Goal: Transaction & Acquisition: Download file/media

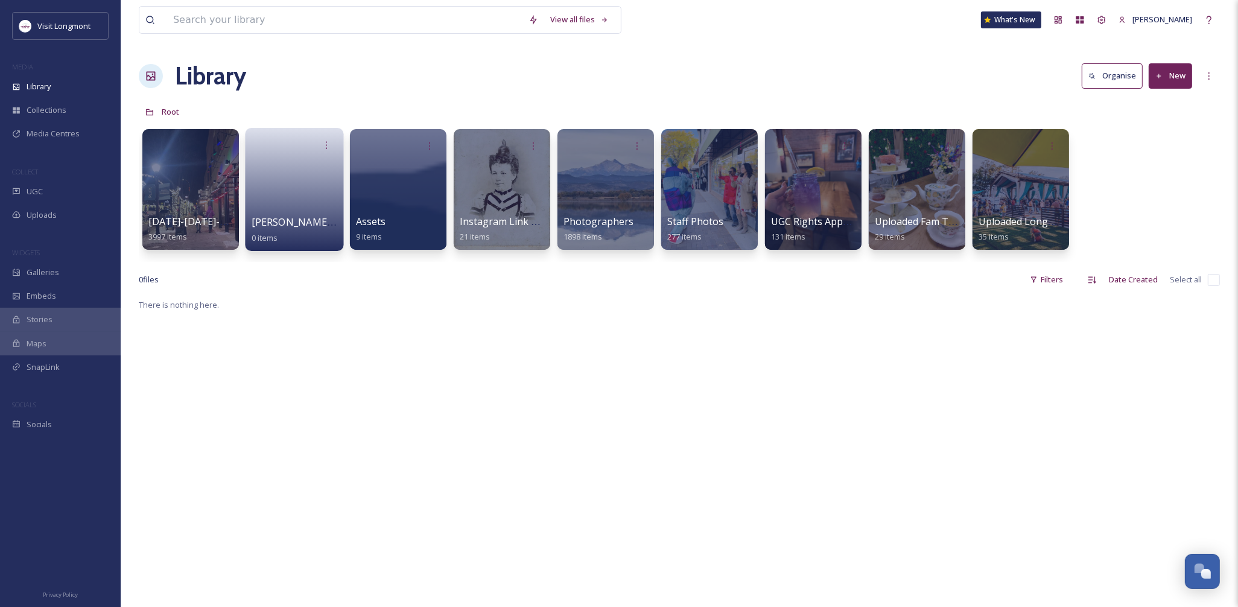
scroll to position [130, 0]
click at [47, 86] on span "Library" at bounding box center [39, 86] width 24 height 11
click at [39, 207] on div "Uploads" at bounding box center [60, 215] width 121 height 24
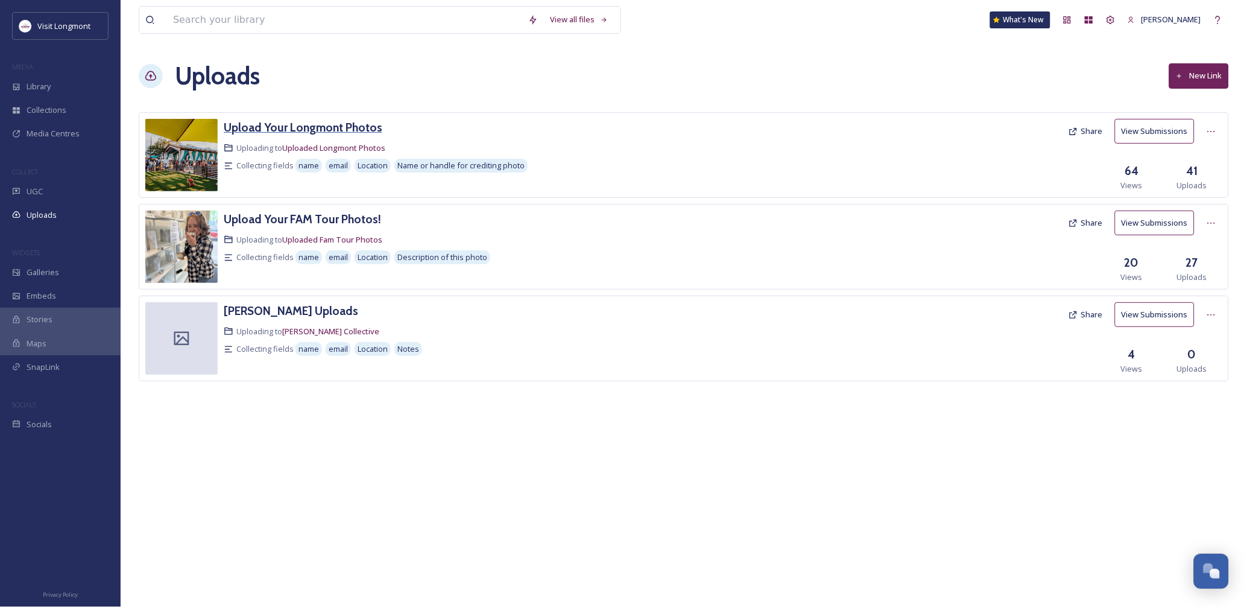
click at [257, 125] on h3 "Upload Your Longmont Photos" at bounding box center [303, 127] width 159 height 14
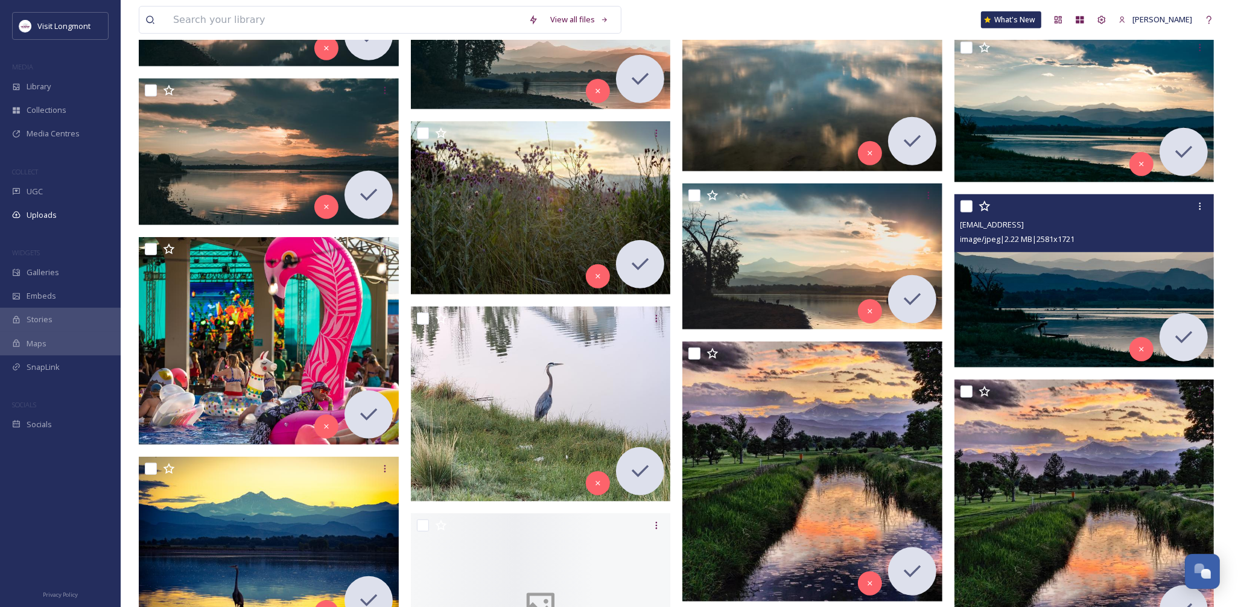
scroll to position [1005, 0]
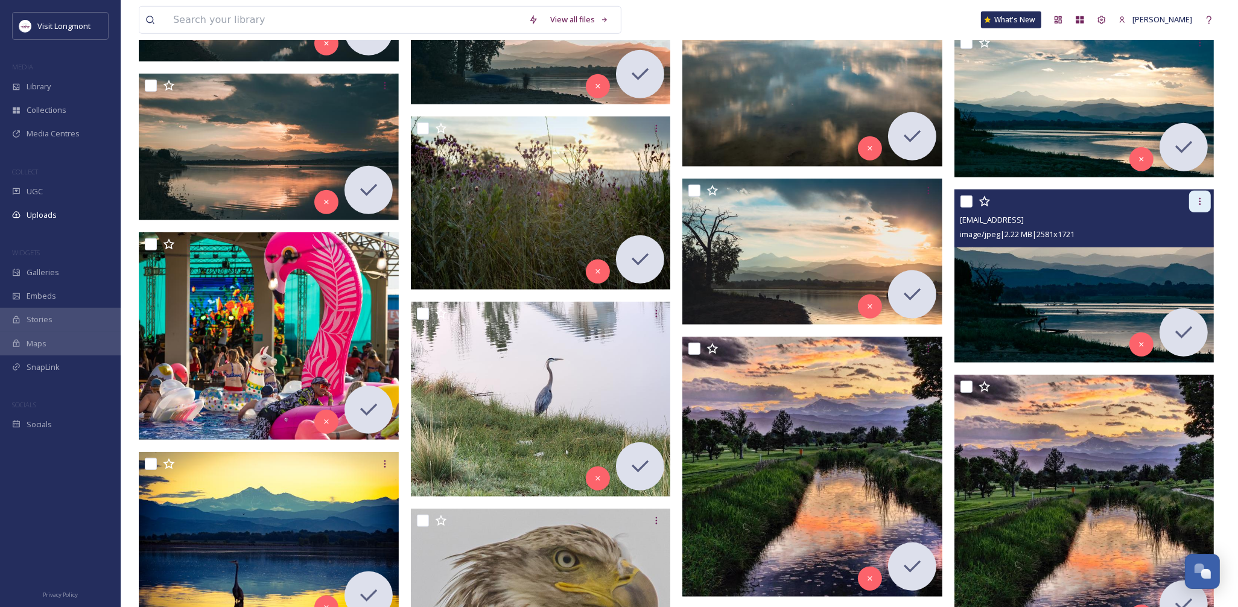
click at [1196, 205] on icon at bounding box center [1200, 202] width 10 height 10
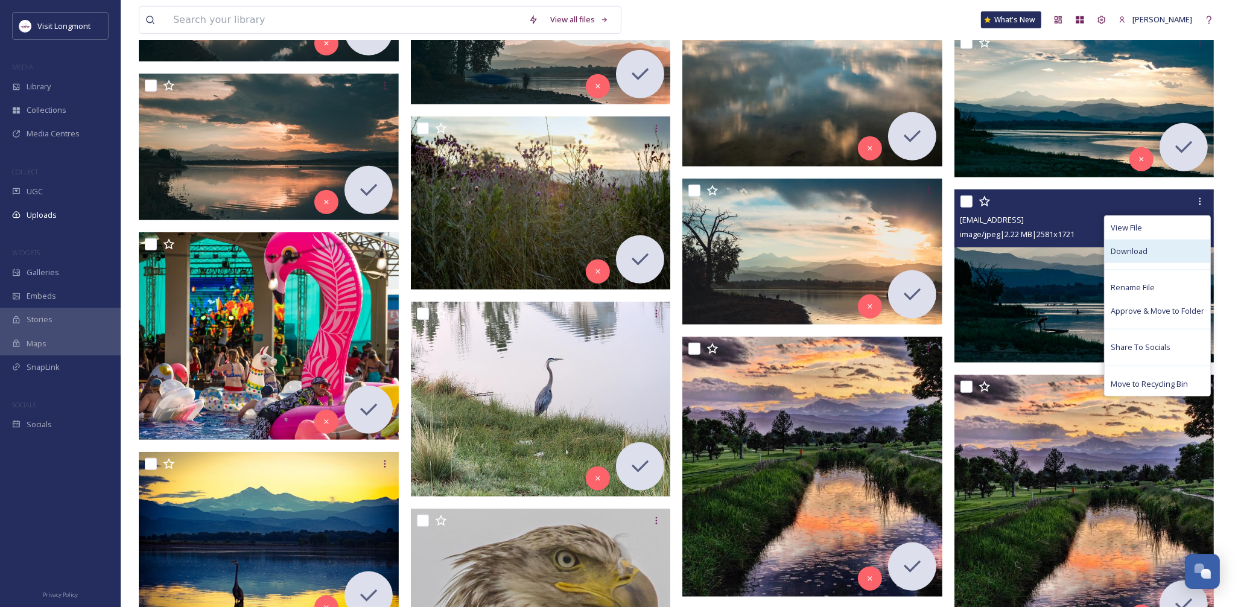
click at [1131, 245] on span "Download" at bounding box center [1128, 250] width 37 height 11
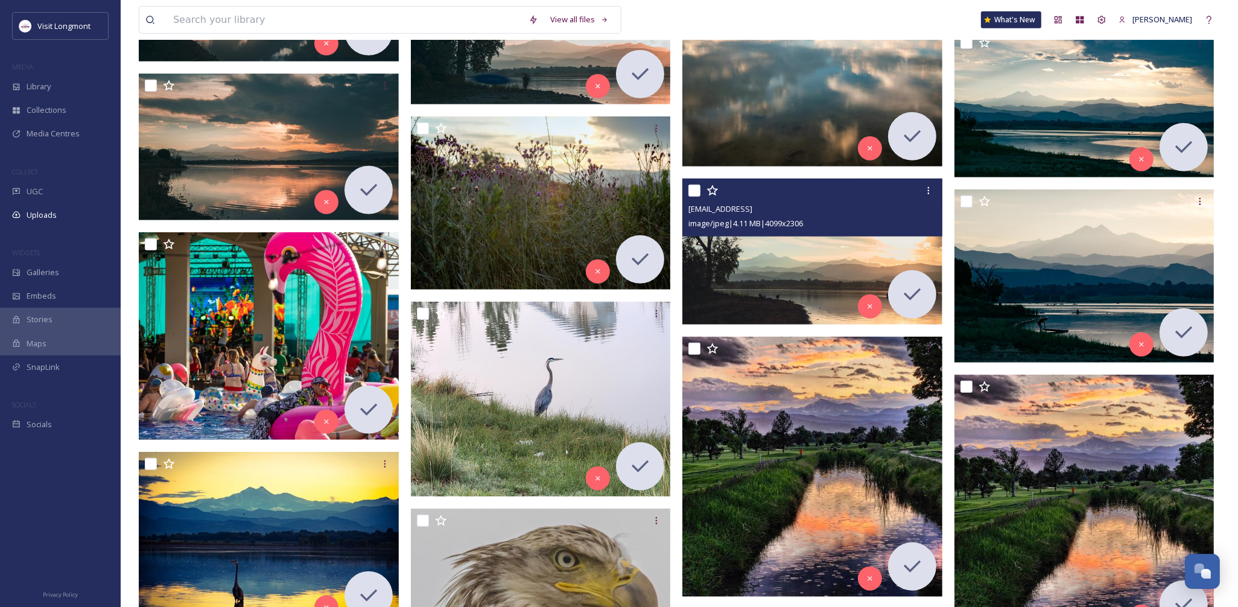
drag, startPoint x: 778, startPoint y: 209, endPoint x: 824, endPoint y: 207, distance: 45.9
click at [752, 207] on span "[EMAIL_ADDRESS]" at bounding box center [720, 208] width 64 height 11
copy span "[PERSON_NAME].[PERSON_NAME]"
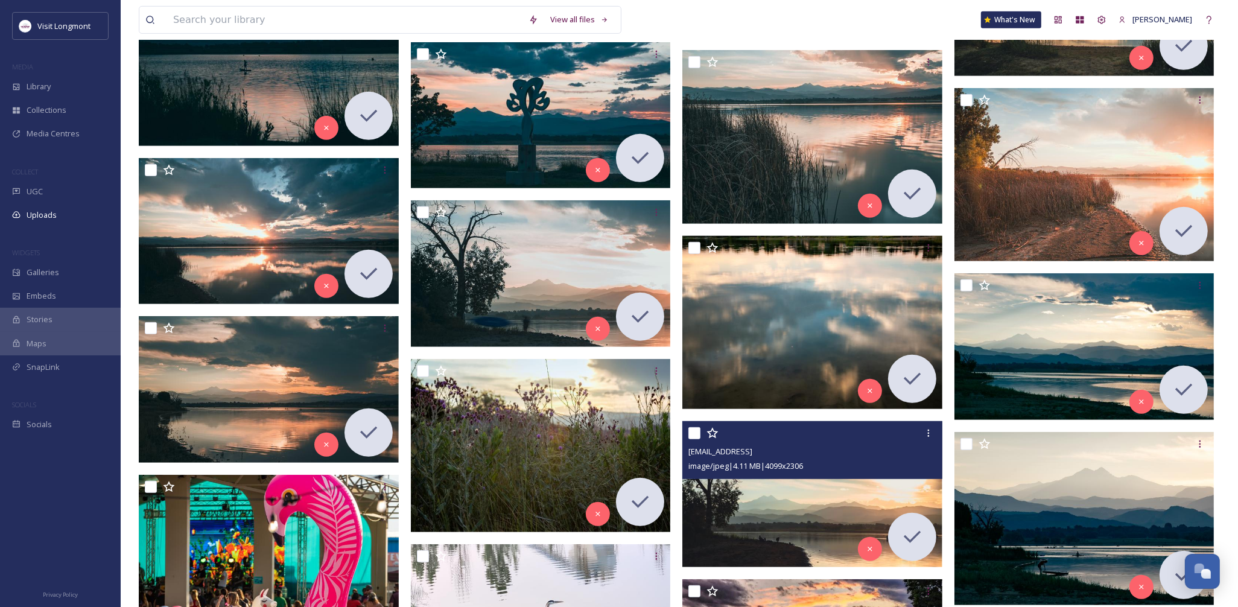
scroll to position [737, 0]
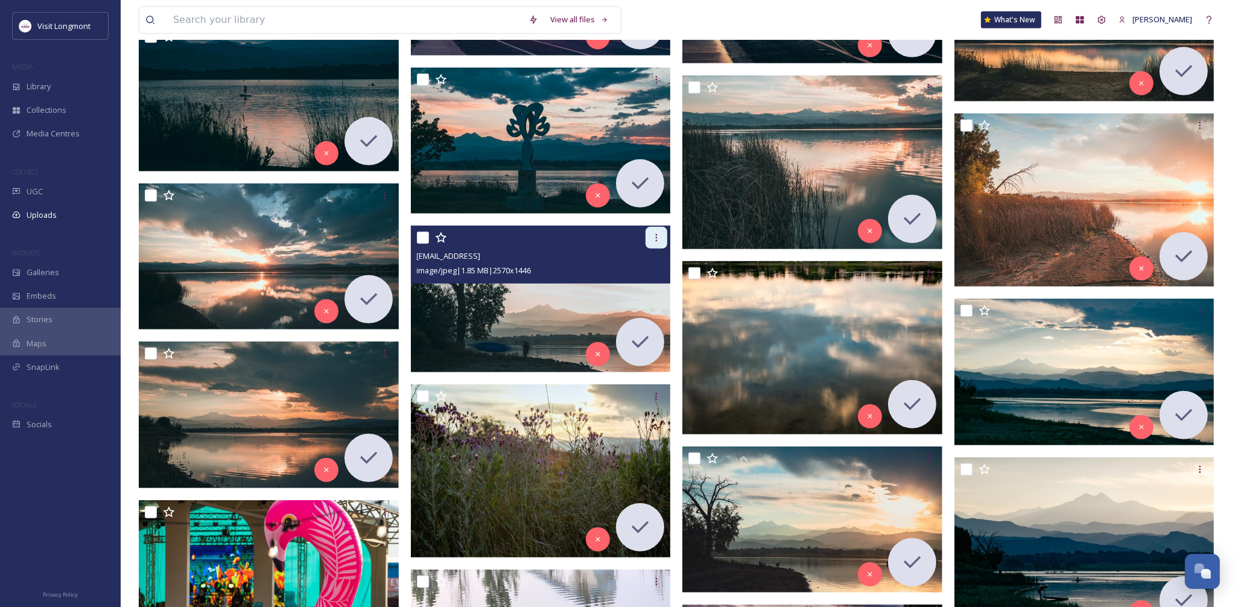
click at [662, 239] on div at bounding box center [656, 238] width 22 height 22
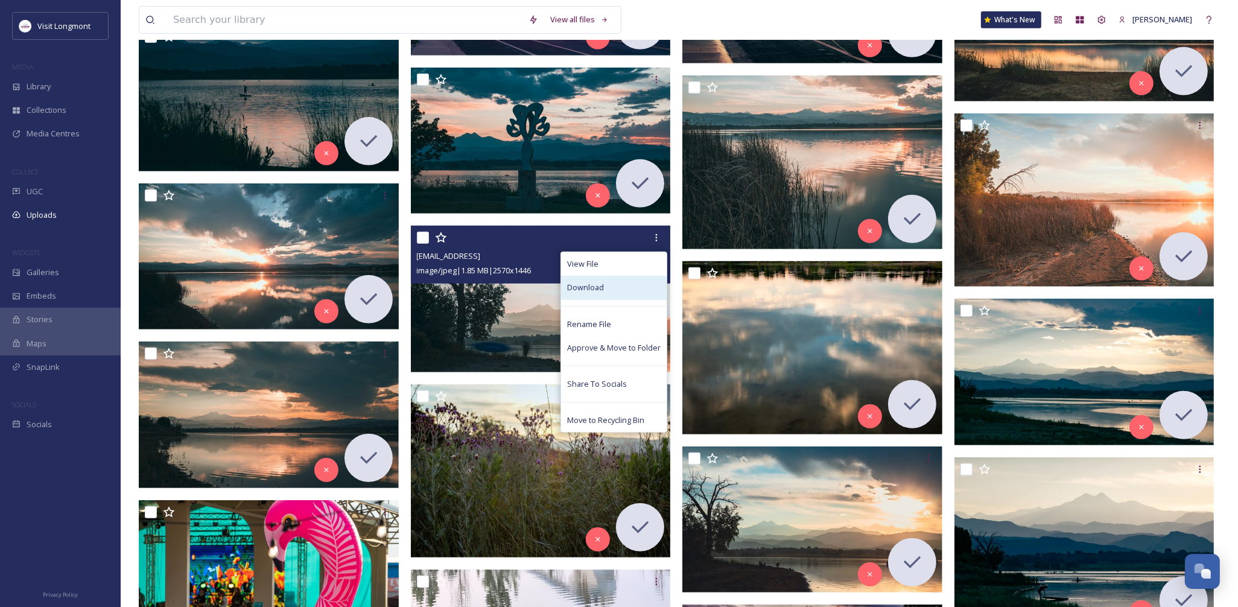
click at [577, 291] on span "Download" at bounding box center [585, 287] width 37 height 11
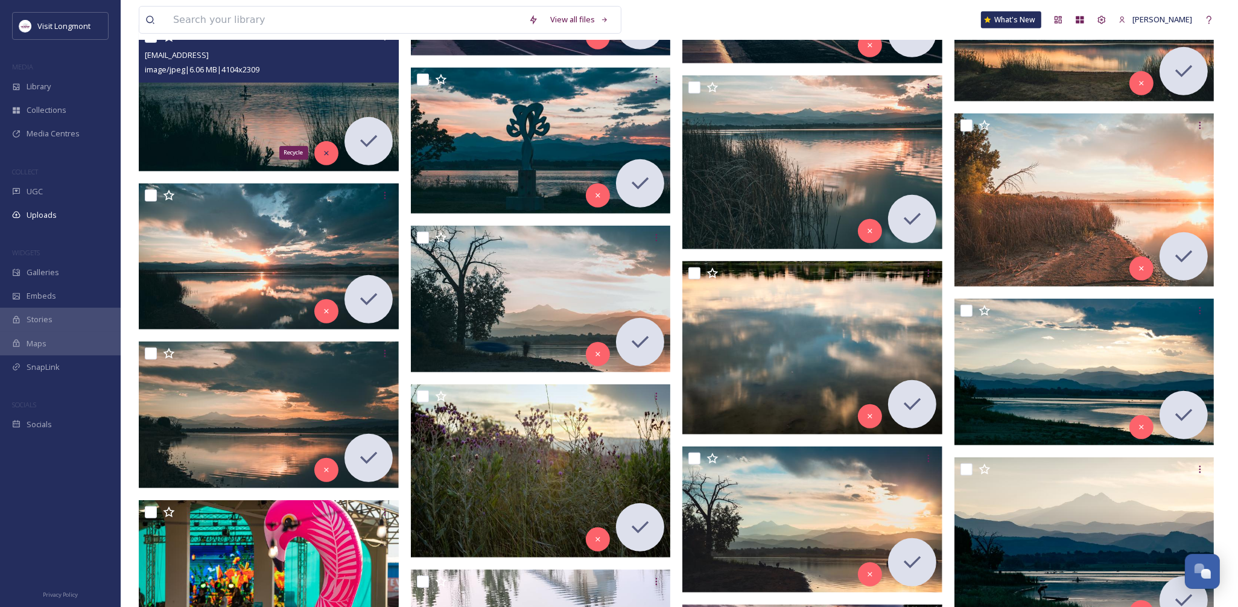
scroll to position [402, 0]
